Goal: Navigation & Orientation: Find specific page/section

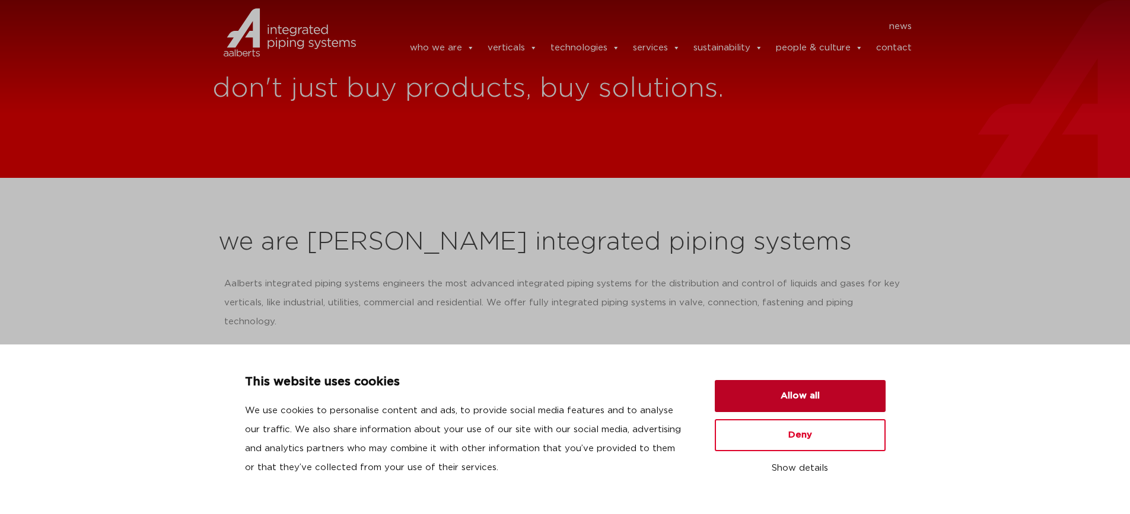
click at [811, 402] on button "Allow all" at bounding box center [800, 396] width 171 height 32
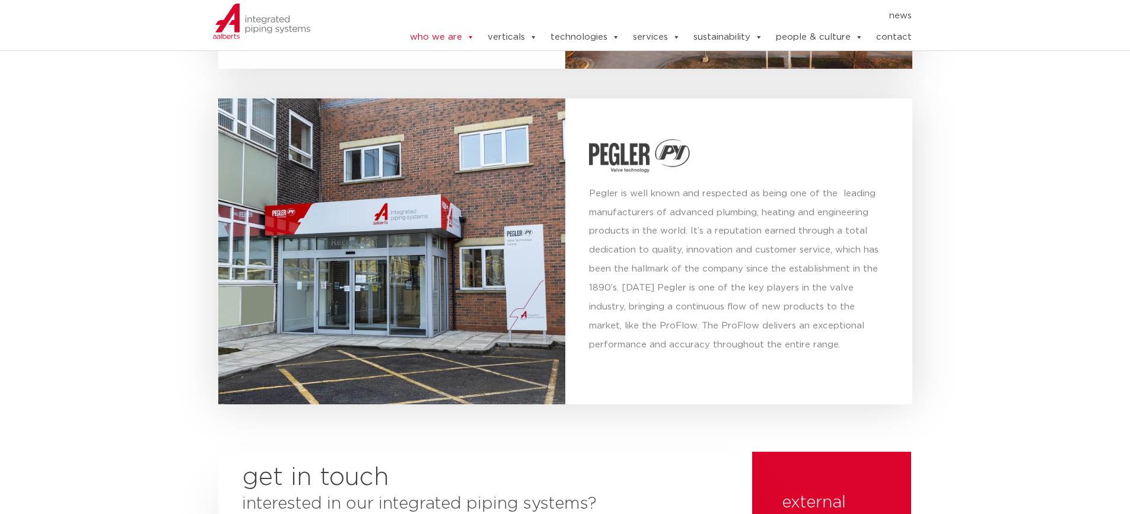
scroll to position [4270, 0]
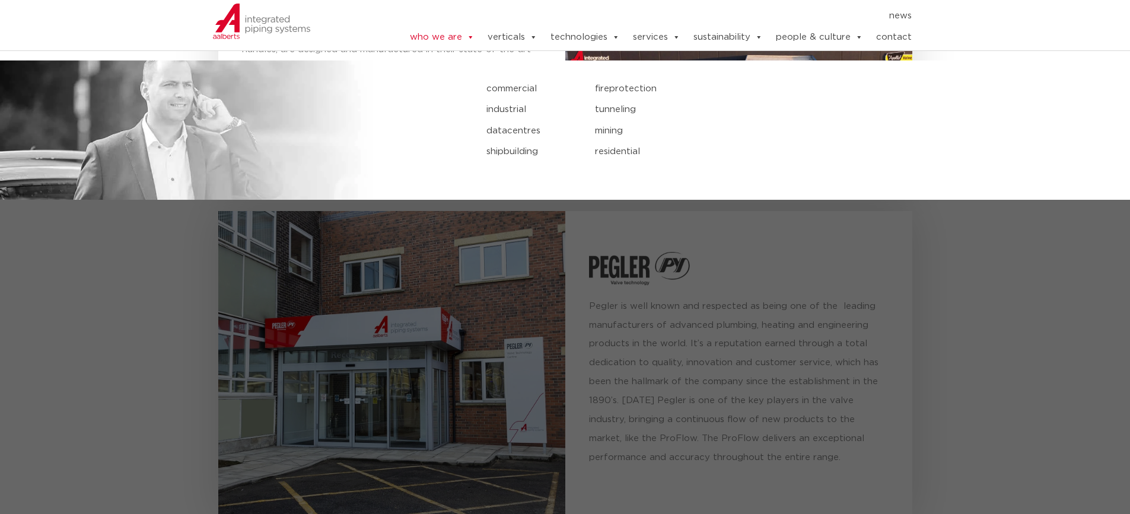
click at [507, 87] on link "commercial" at bounding box center [531, 88] width 91 height 15
click at [508, 102] on link "industrial" at bounding box center [531, 109] width 91 height 15
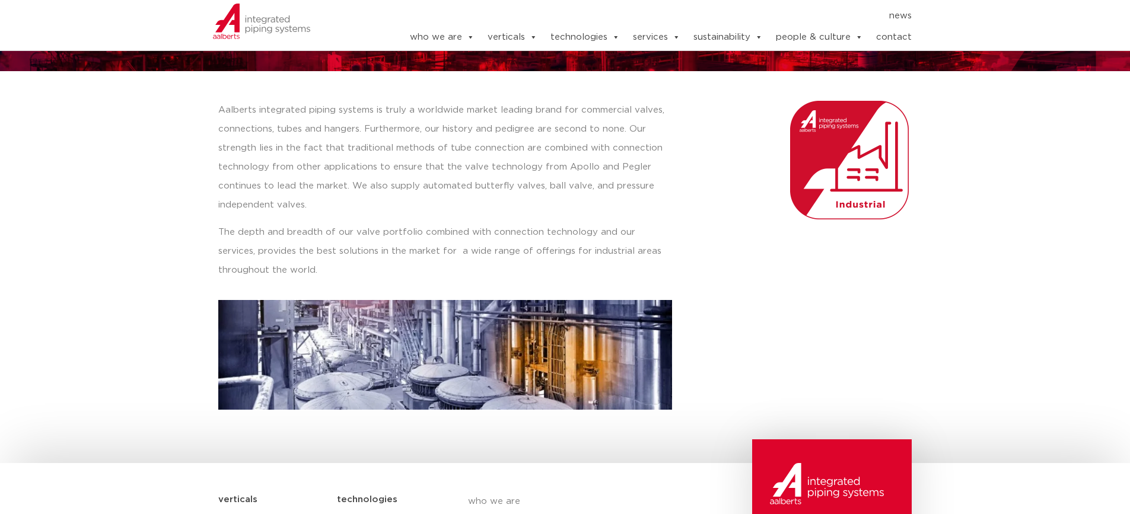
scroll to position [119, 0]
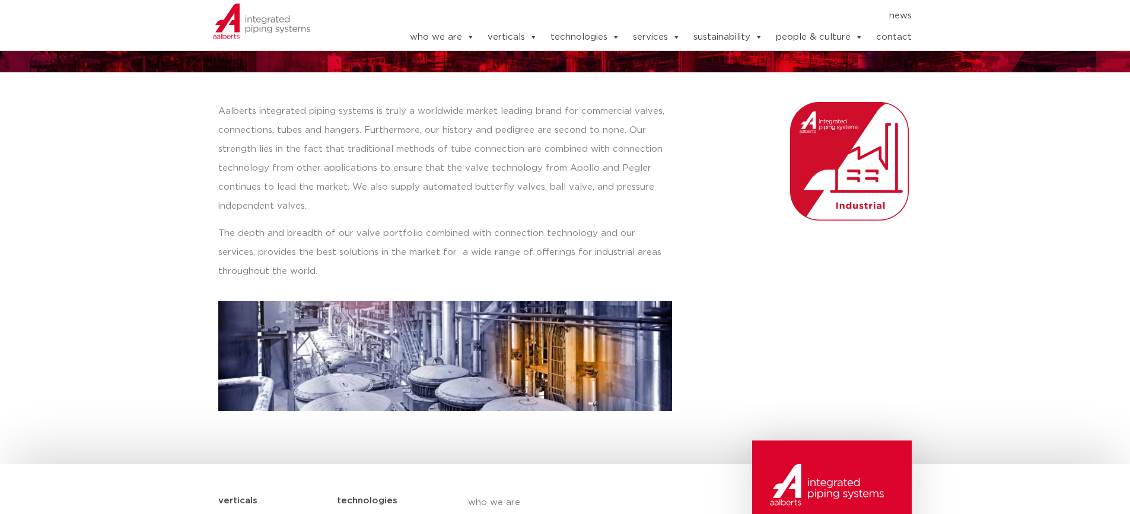
click at [700, 279] on div at bounding box center [796, 256] width 237 height 321
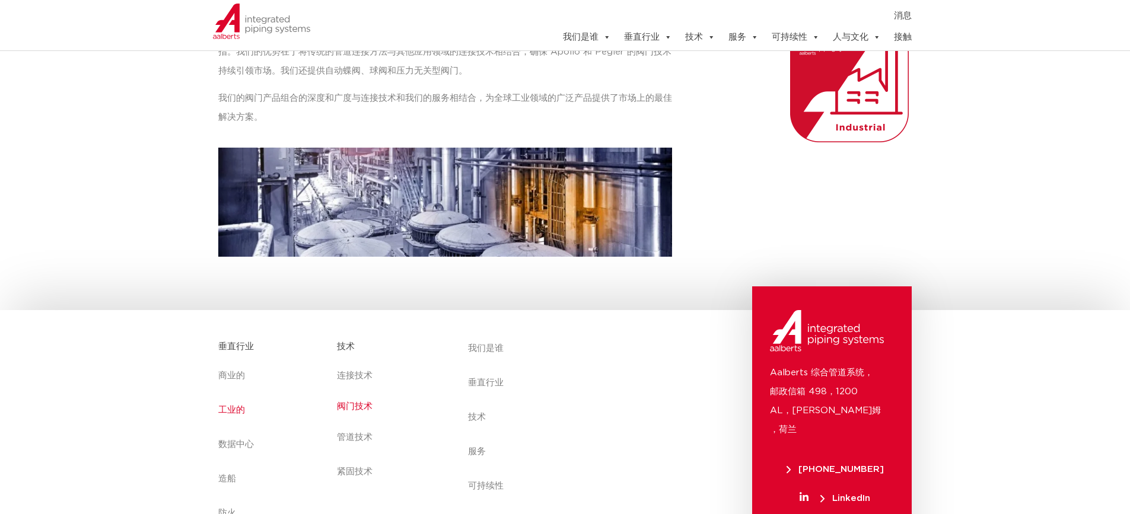
scroll to position [297, 0]
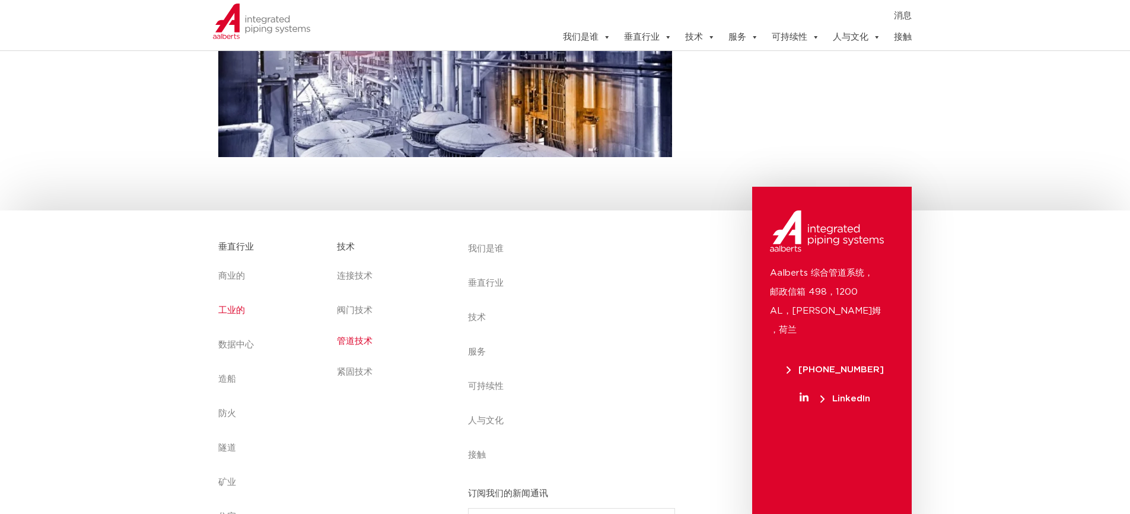
click at [364, 340] on font "管道技术" at bounding box center [355, 341] width 36 height 9
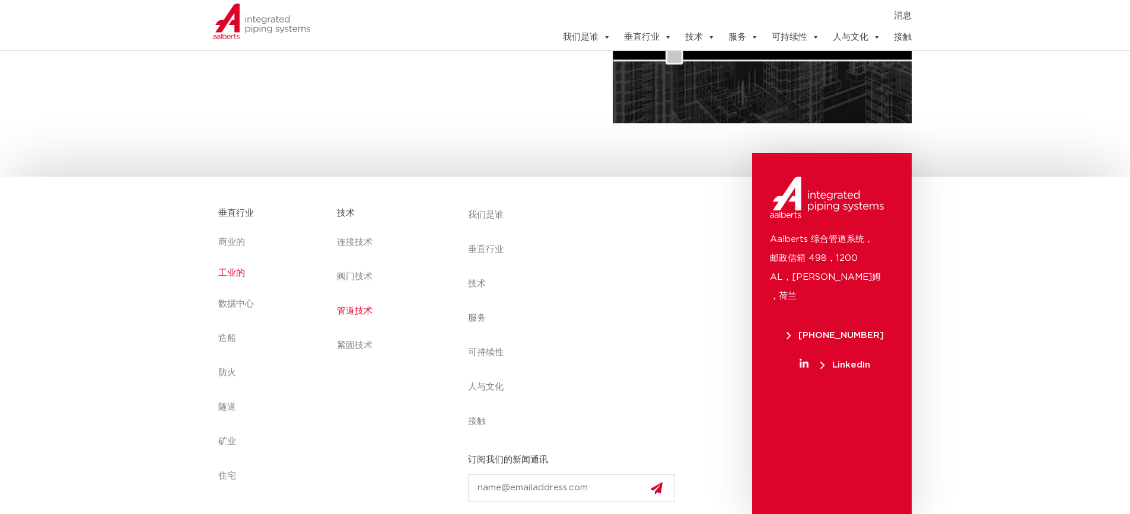
scroll to position [310, 0]
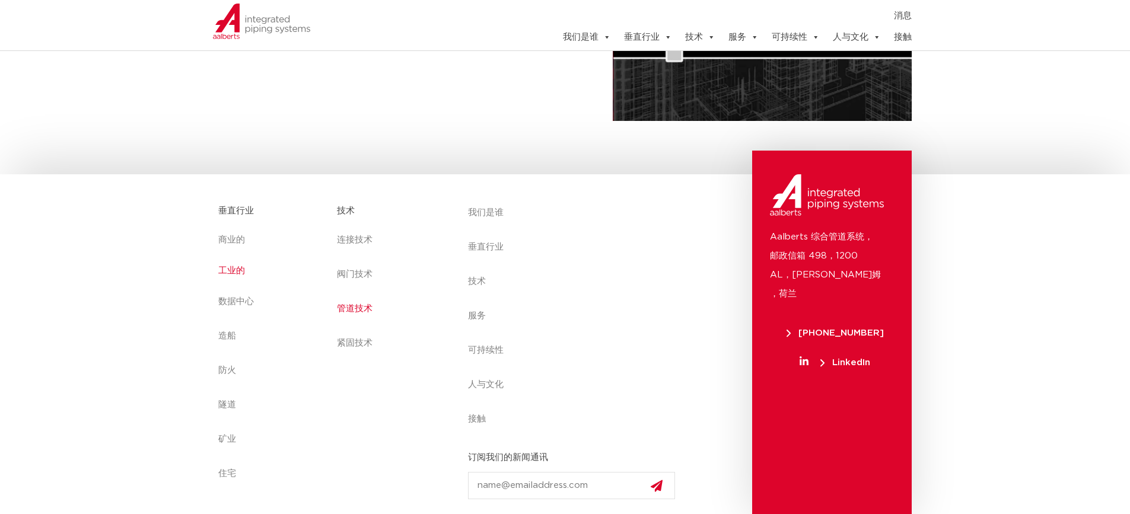
click at [230, 277] on link "工业的" at bounding box center [271, 270] width 107 height 27
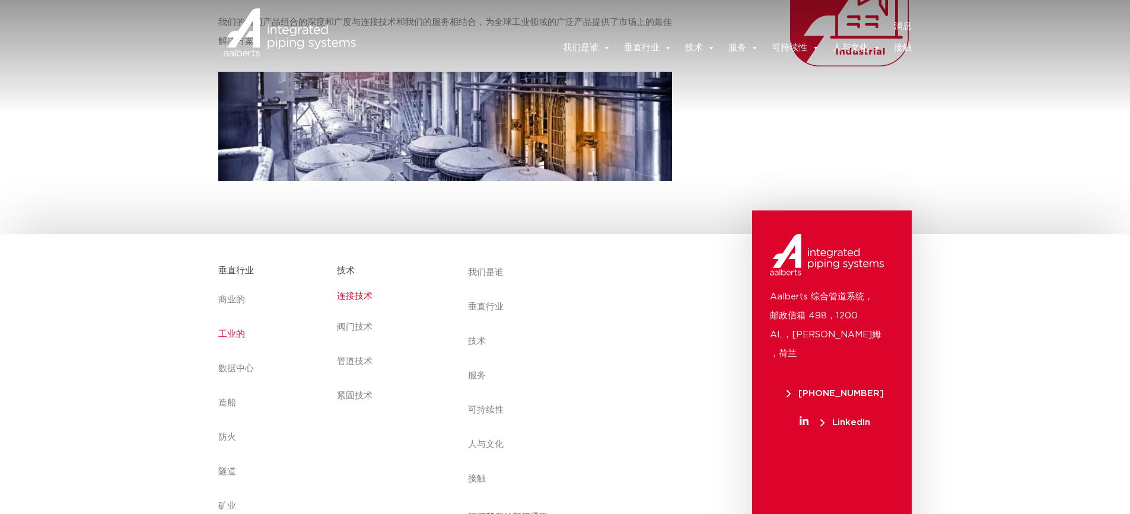
scroll to position [297, 0]
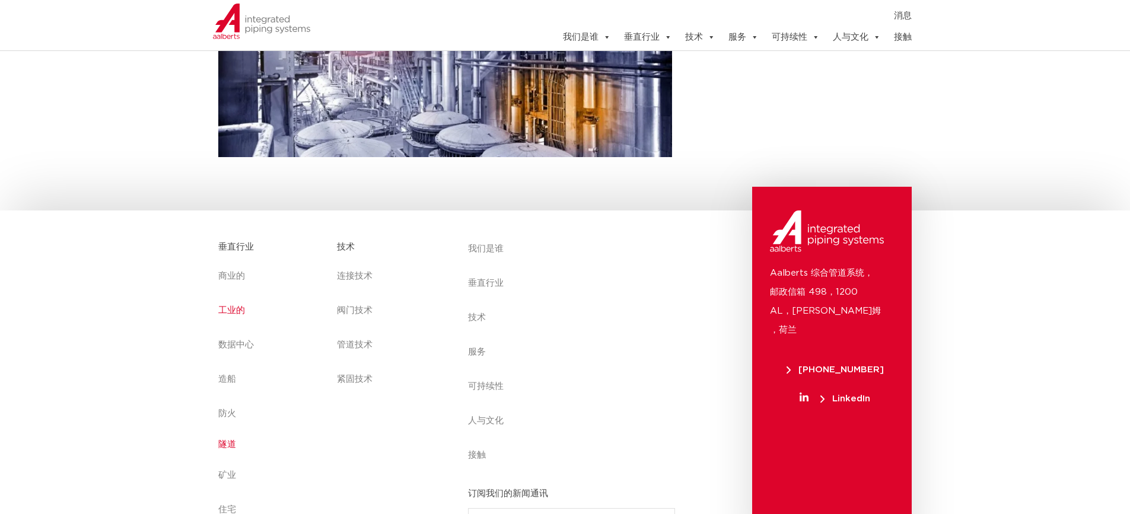
click at [229, 444] on font "隧道" at bounding box center [227, 444] width 18 height 9
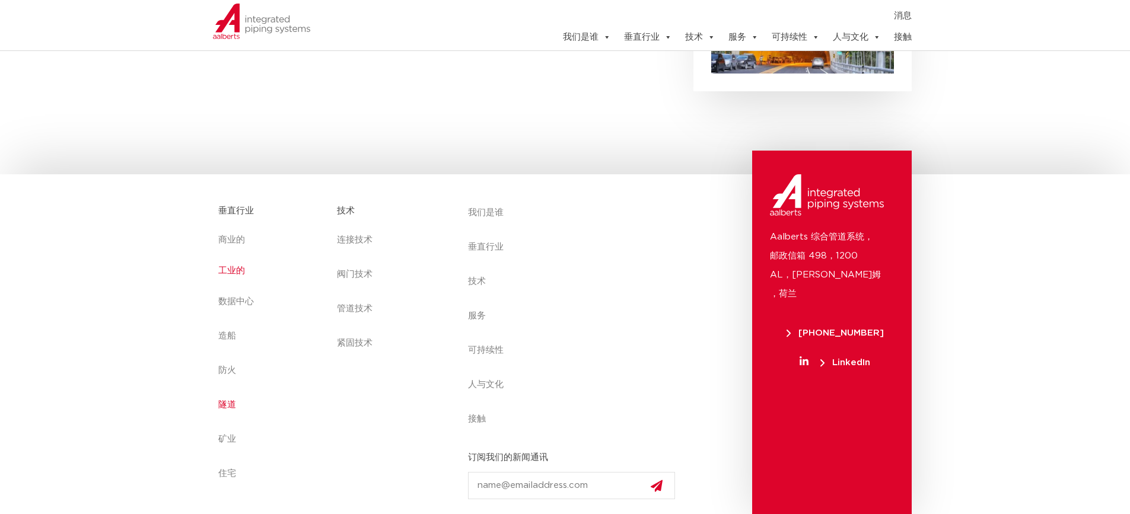
scroll to position [677, 0]
click at [235, 243] on link "商业的" at bounding box center [271, 235] width 107 height 27
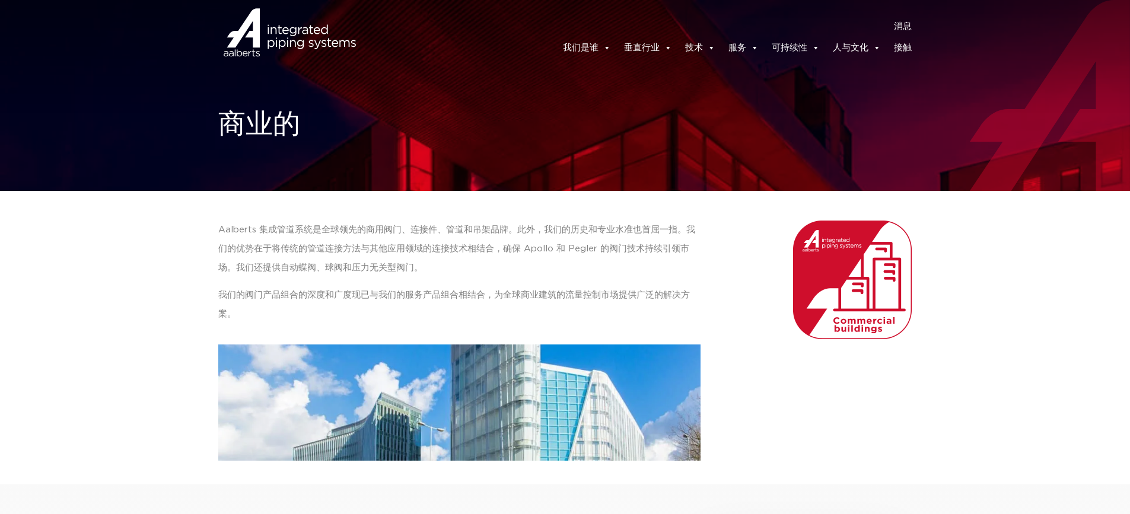
click at [900, 47] on font "接触" at bounding box center [903, 47] width 18 height 9
